Goal: Use online tool/utility: Utilize a website feature to perform a specific function

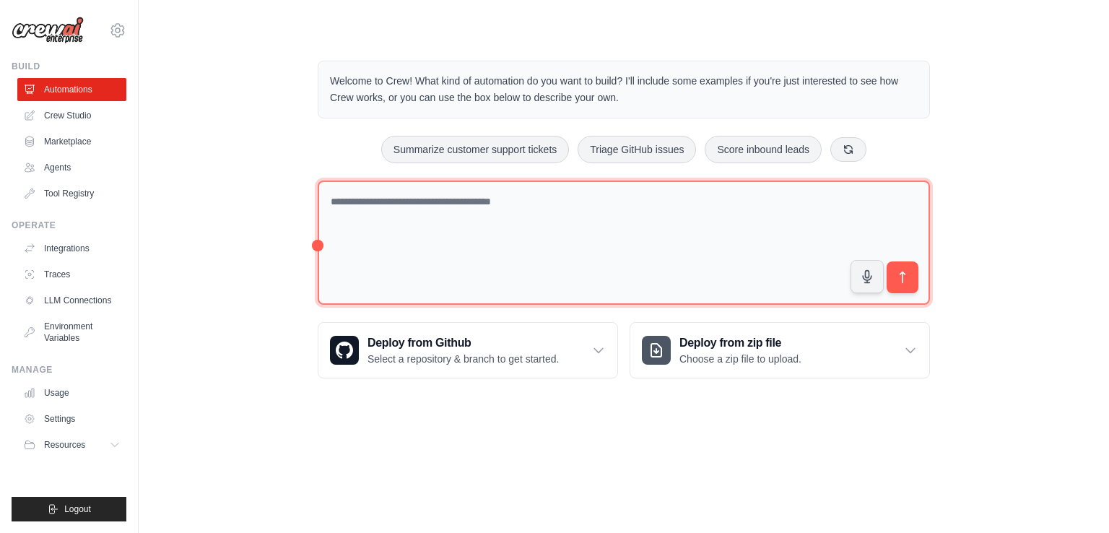
click at [552, 219] on textarea at bounding box center [624, 243] width 612 height 125
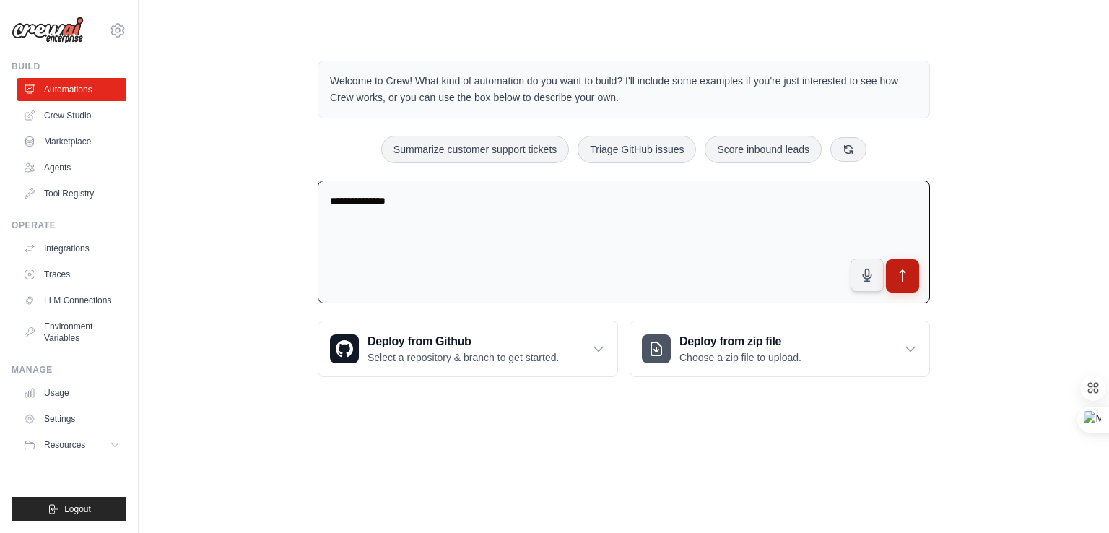
type textarea "**********"
click at [910, 272] on button "submit" at bounding box center [902, 275] width 33 height 33
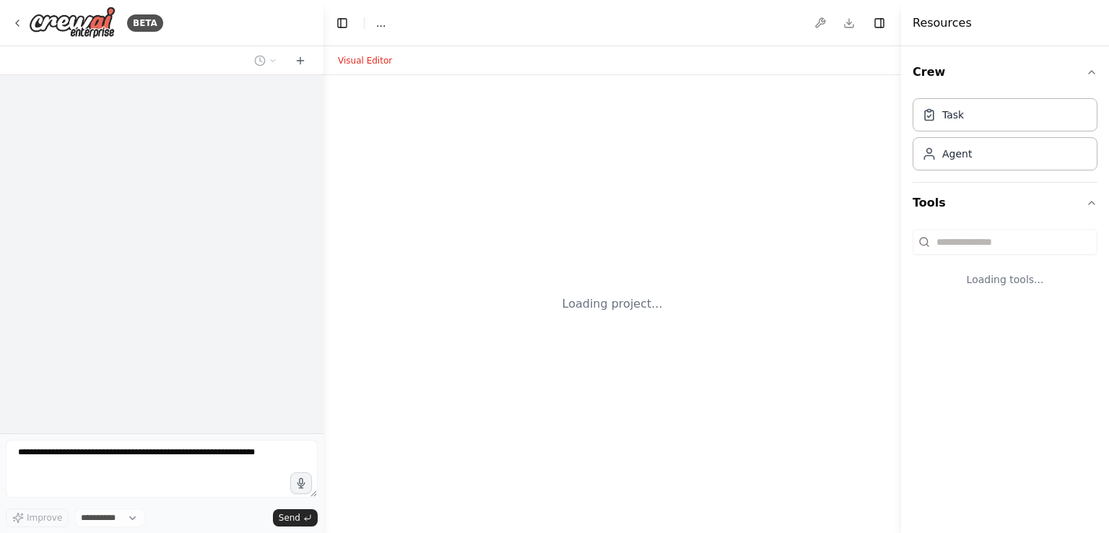
select select "****"
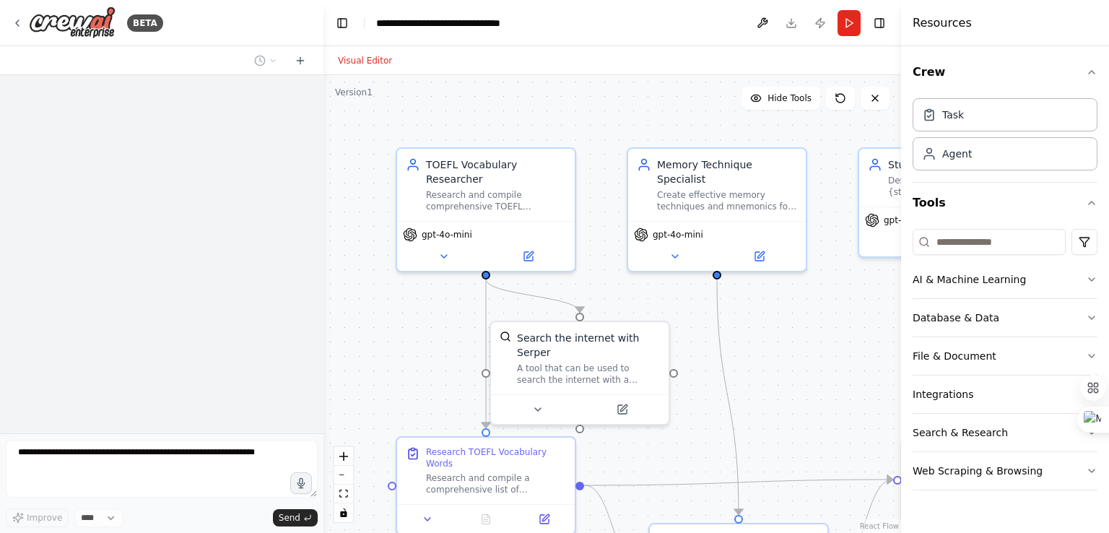
click at [836, 339] on div ".deletable-edge-delete-btn { width: 20px; height: 20px; border: 0px solid #ffff…" at bounding box center [613, 304] width 578 height 458
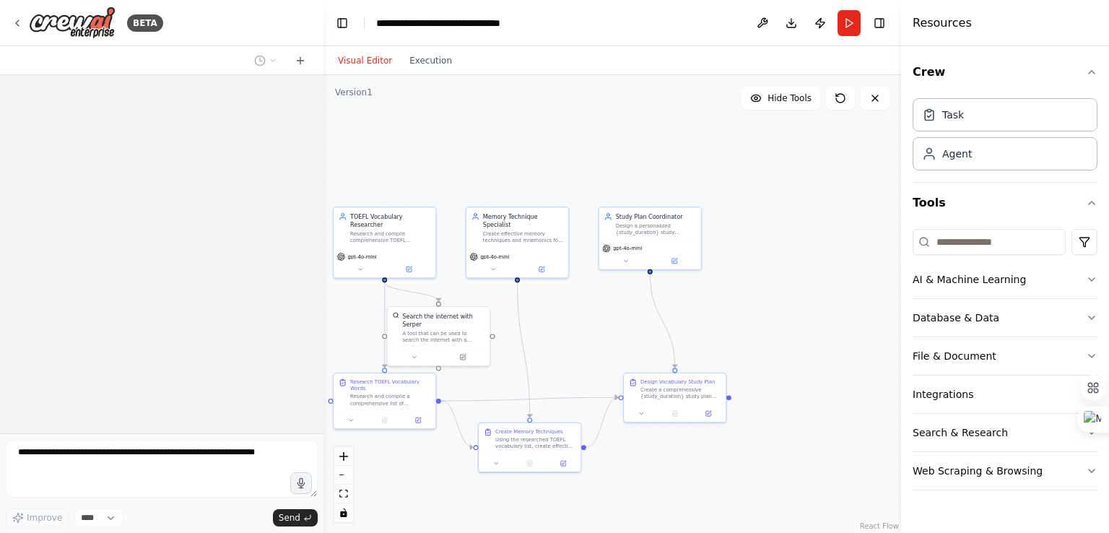
drag, startPoint x: 838, startPoint y: 334, endPoint x: 584, endPoint y: 311, distance: 254.6
click at [584, 311] on div ".deletable-edge-delete-btn { width: 20px; height: 20px; border: 0px solid #ffff…" at bounding box center [613, 304] width 578 height 458
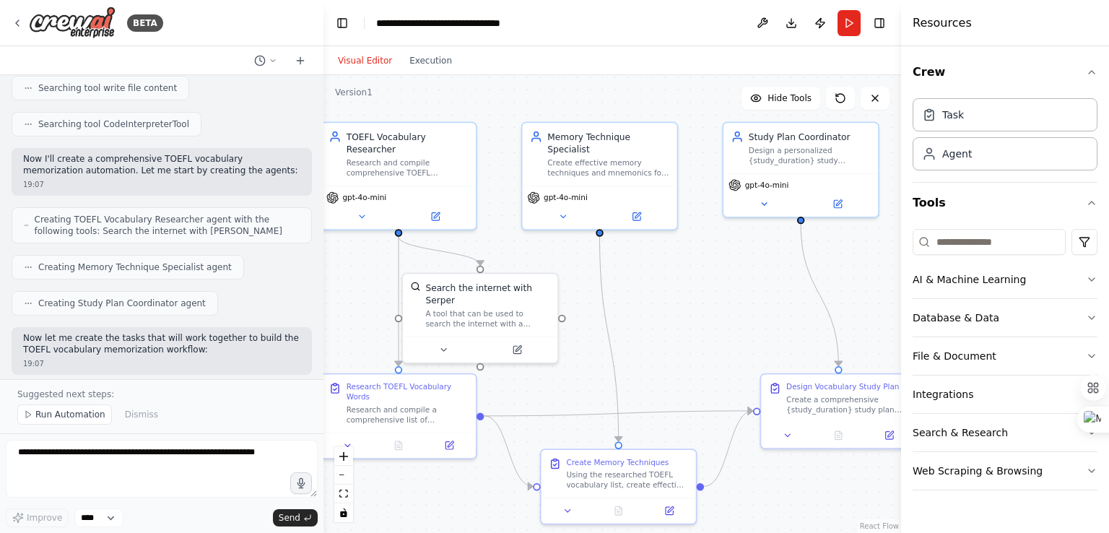
drag, startPoint x: 607, startPoint y: 316, endPoint x: 745, endPoint y: 285, distance: 142.1
click at [745, 285] on div ".deletable-edge-delete-btn { width: 20px; height: 20px; border: 0px solid #ffff…" at bounding box center [613, 304] width 578 height 458
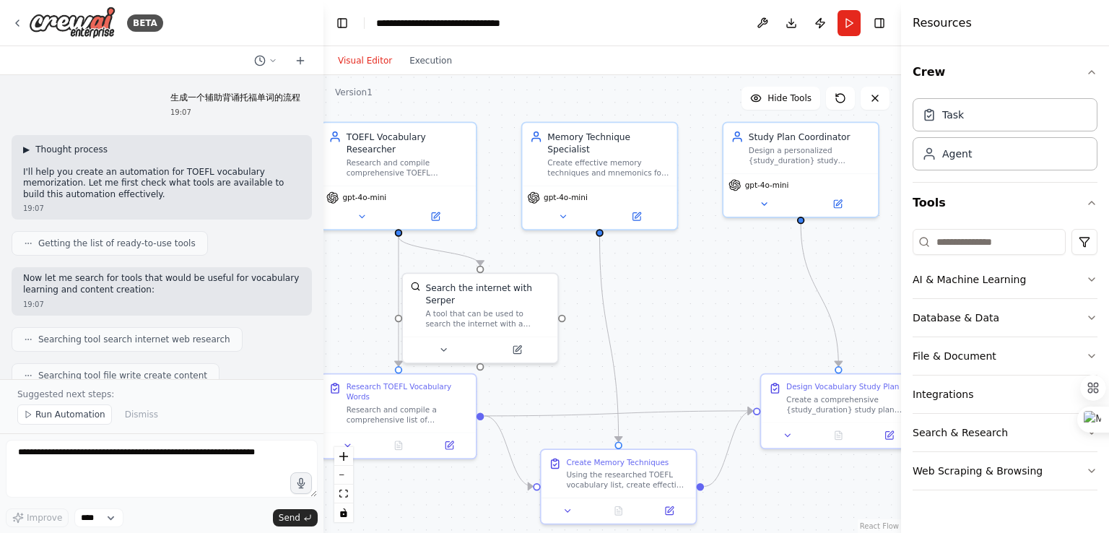
click at [25, 147] on span "▶" at bounding box center [26, 150] width 7 height 12
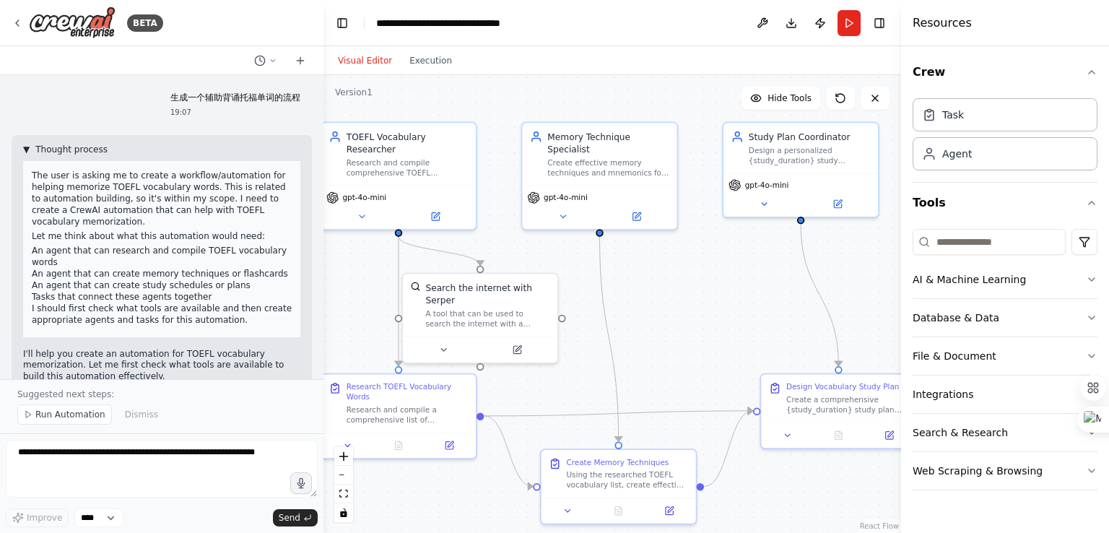
click at [25, 147] on span "▼" at bounding box center [26, 150] width 7 height 12
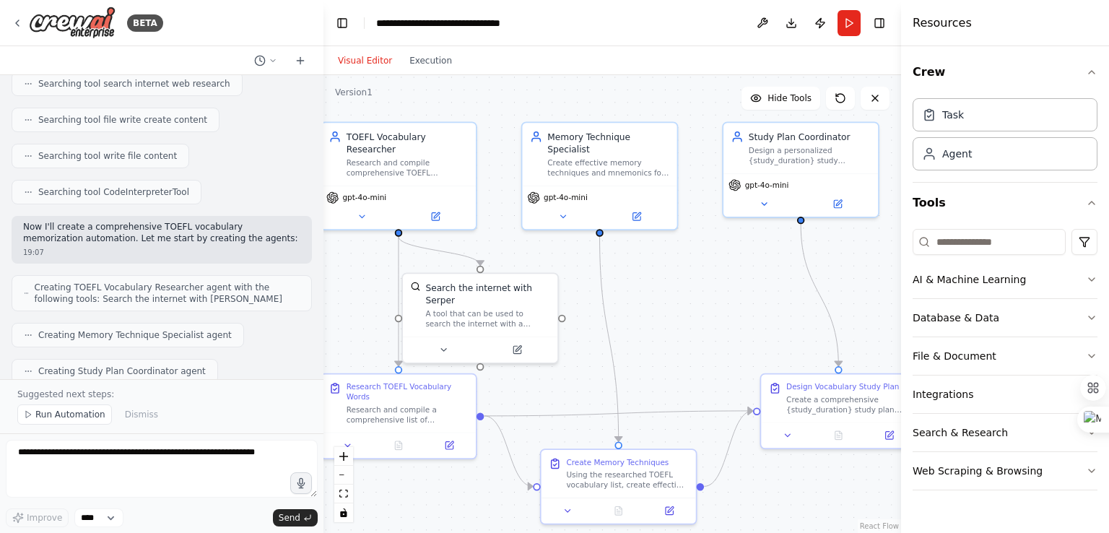
scroll to position [1738, 0]
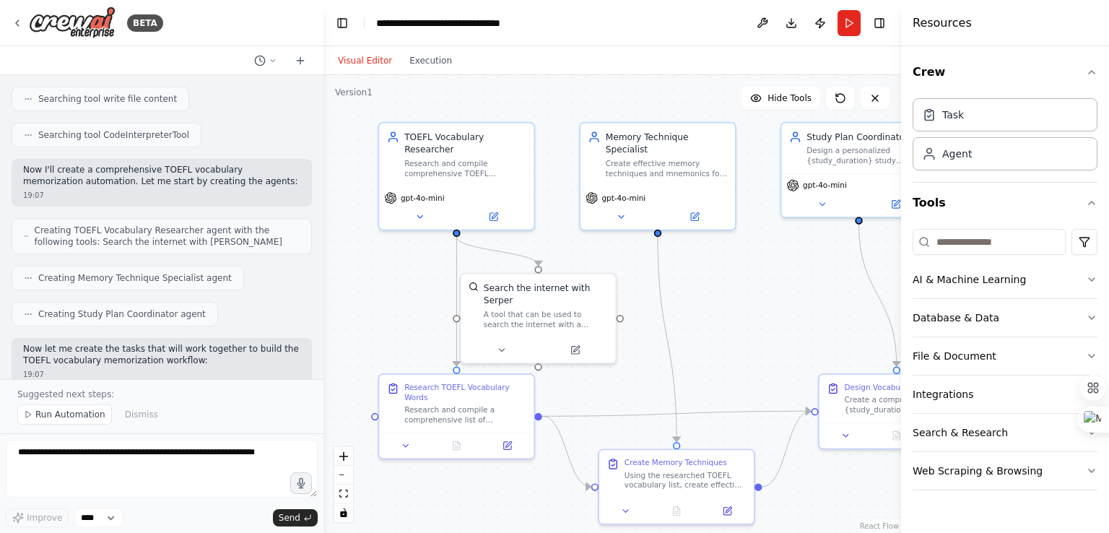
drag, startPoint x: 653, startPoint y: 300, endPoint x: 782, endPoint y: 344, distance: 136.6
click at [782, 344] on div ".deletable-edge-delete-btn { width: 20px; height: 20px; border: 0px solid #ffff…" at bounding box center [613, 304] width 578 height 458
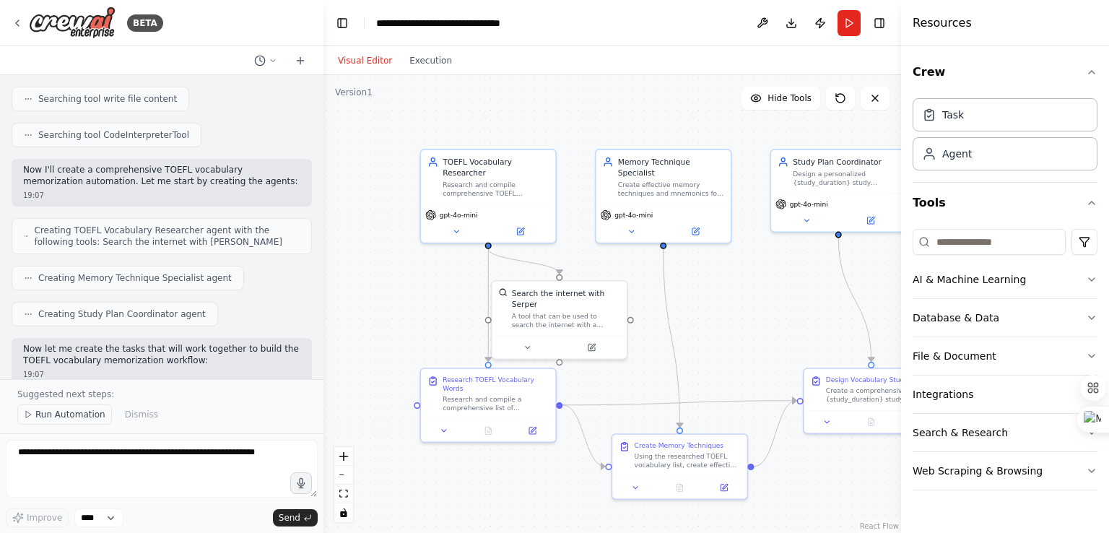
click at [69, 420] on span "Run Automation" at bounding box center [70, 415] width 70 height 12
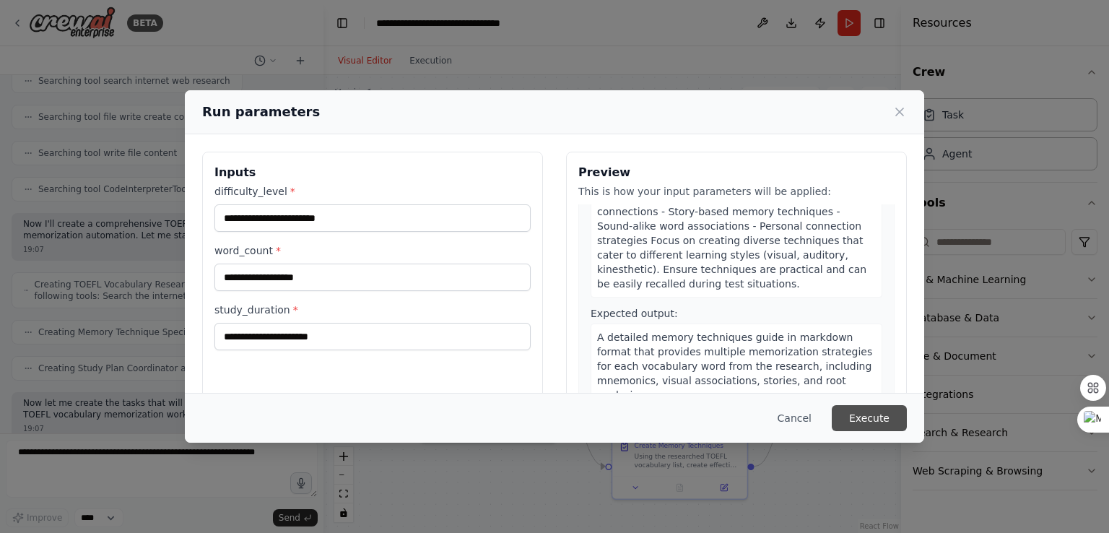
scroll to position [650, 0]
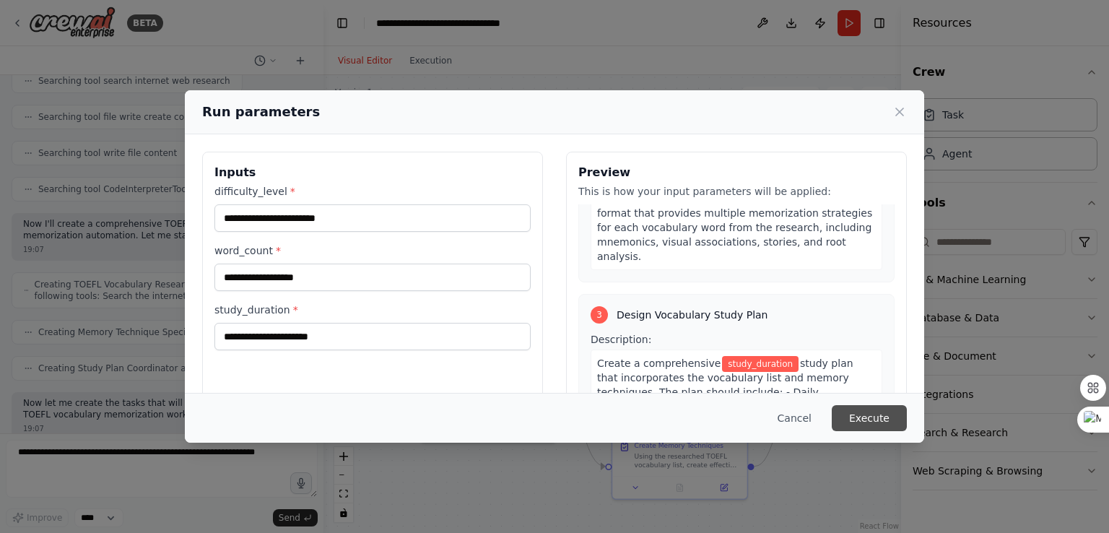
click at [873, 415] on button "Execute" at bounding box center [869, 418] width 75 height 26
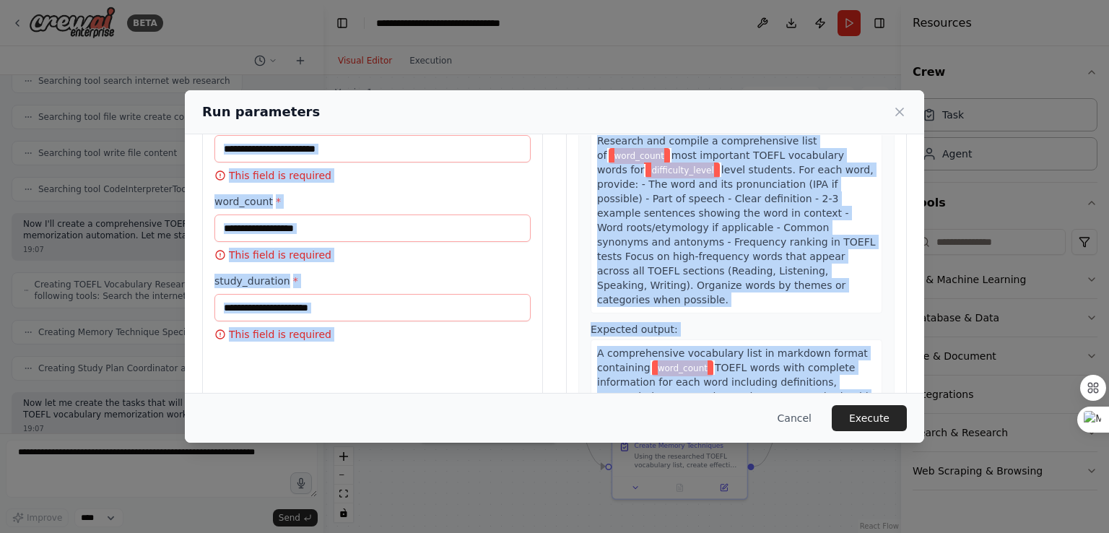
scroll to position [0, 0]
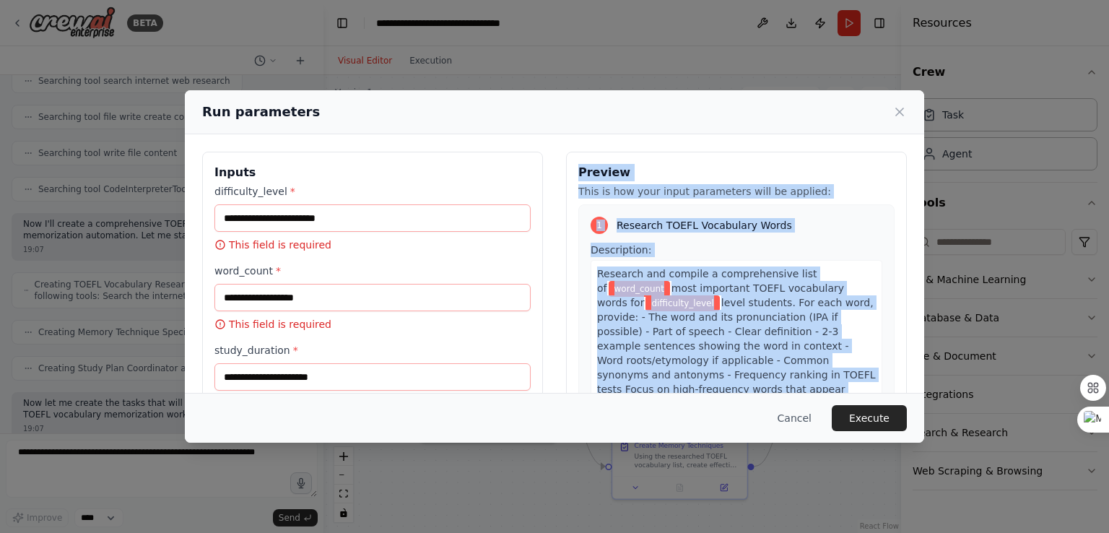
drag, startPoint x: 745, startPoint y: 338, endPoint x: 572, endPoint y: 175, distance: 237.6
click at [572, 175] on div "Preview This is how your input parameters will be applied: 1 Research TOEFL Voc…" at bounding box center [736, 323] width 341 height 342
copy div "Preview This is how your input parameters will be applied: 1 Research TOEFL Voc…"
click at [634, 261] on div "Research and compile a comprehensive list of word_count most important TOEFL vo…" at bounding box center [737, 353] width 292 height 186
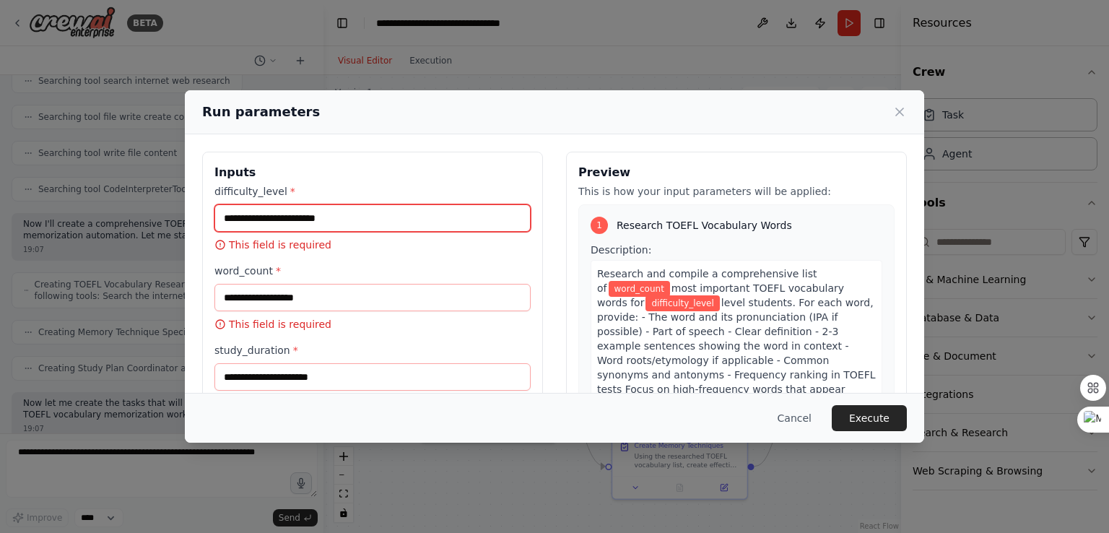
click at [324, 212] on input "difficulty_level *" at bounding box center [373, 217] width 316 height 27
paste input "**********"
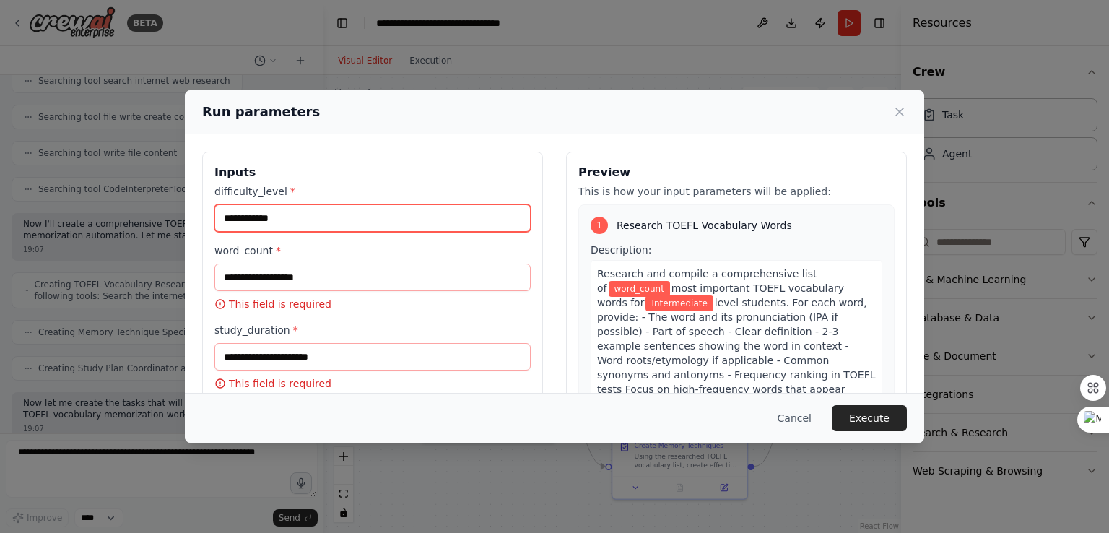
type input "**********"
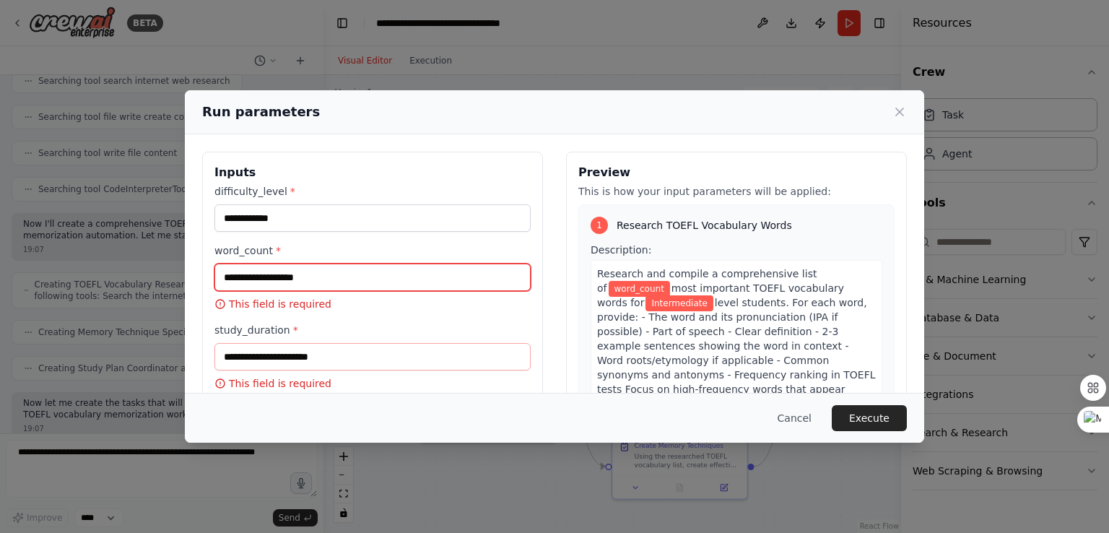
click at [300, 275] on input "word_count *" at bounding box center [373, 277] width 316 height 27
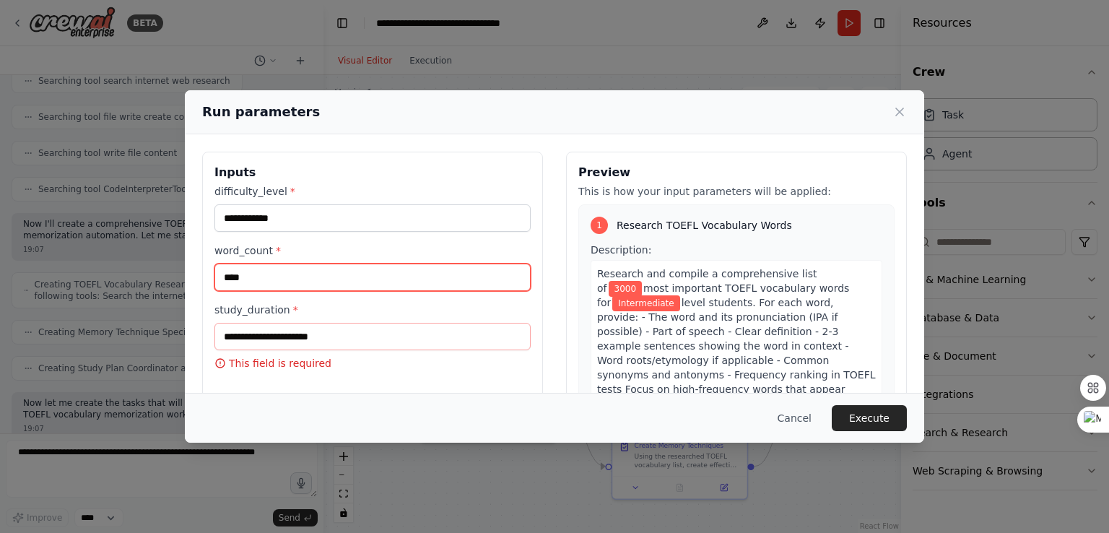
type input "****"
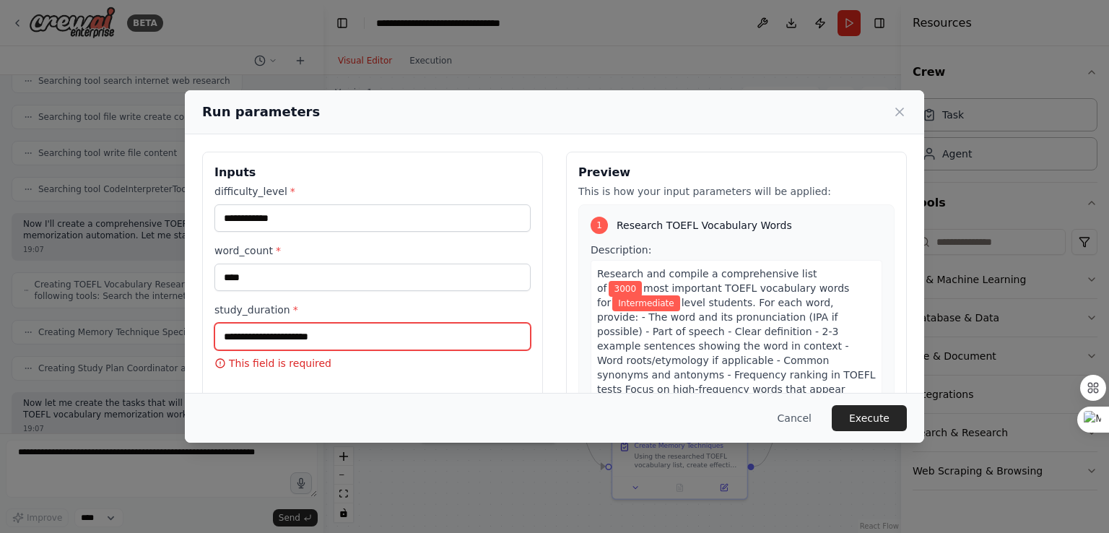
click at [318, 328] on input "study_duration *" at bounding box center [373, 336] width 316 height 27
type input "******"
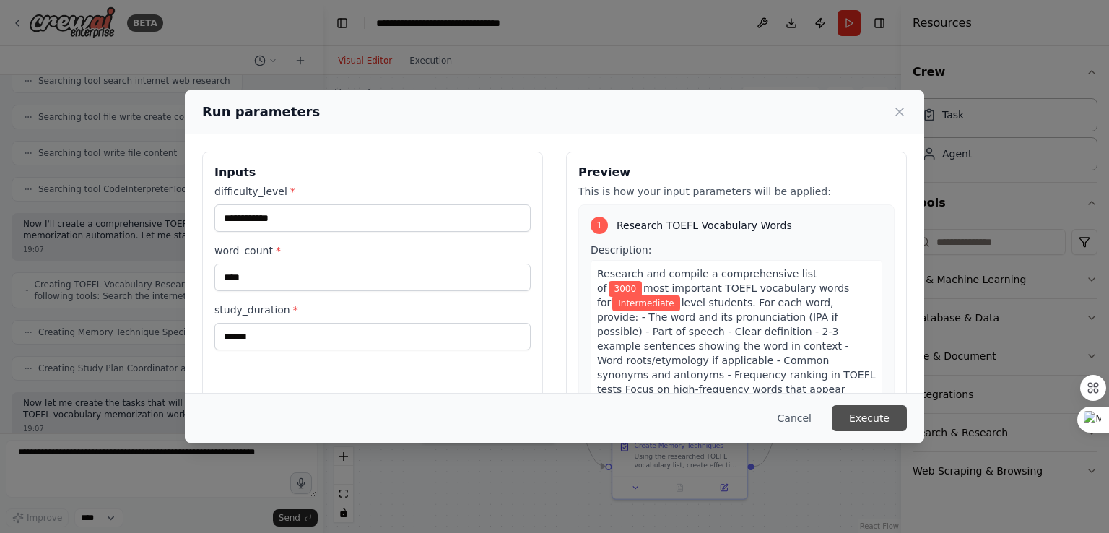
click at [877, 421] on button "Execute" at bounding box center [869, 418] width 75 height 26
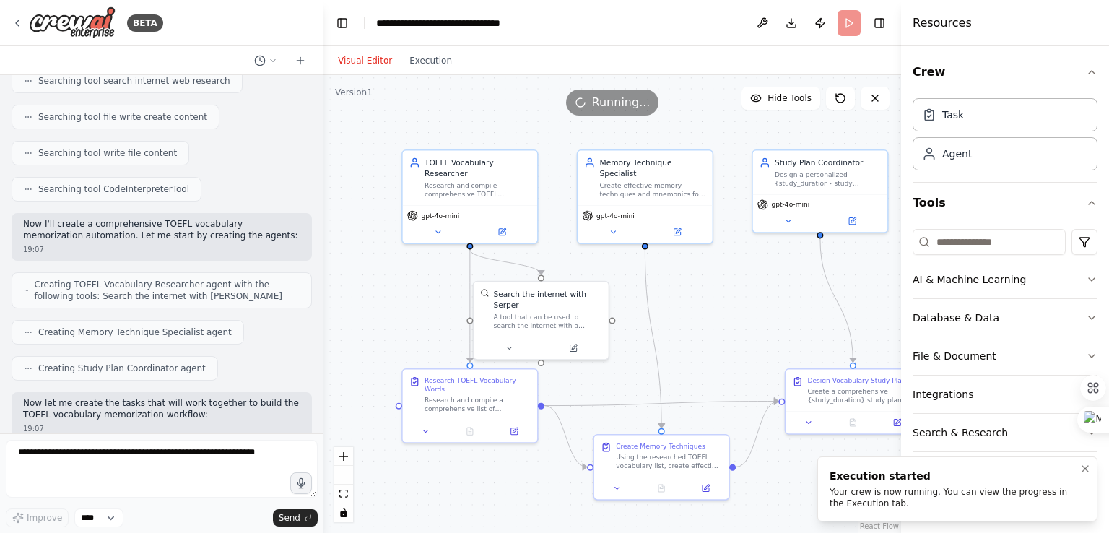
click at [906, 485] on div "Execution started Your crew is now running. You can view the progress in the Ex…" at bounding box center [955, 489] width 250 height 40
